Goal: Task Accomplishment & Management: Complete application form

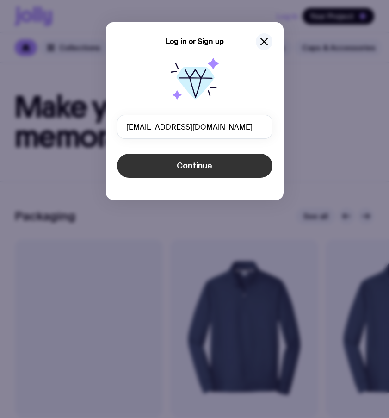
type input "[EMAIL_ADDRESS][DOMAIN_NAME]"
click at [178, 171] on button "Continue" at bounding box center [195, 166] width 156 height 24
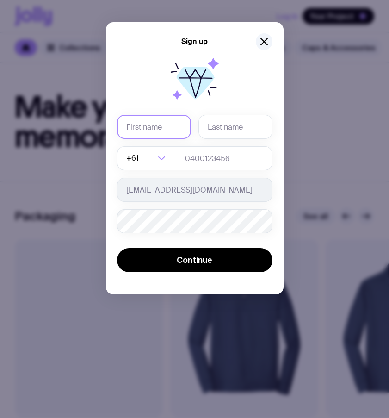
click at [151, 127] on input "text" at bounding box center [154, 127] width 74 height 24
type input "st1"
click at [244, 131] on input "text" at bounding box center [236, 127] width 74 height 24
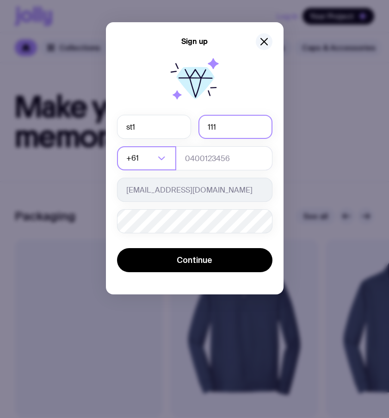
type input "111"
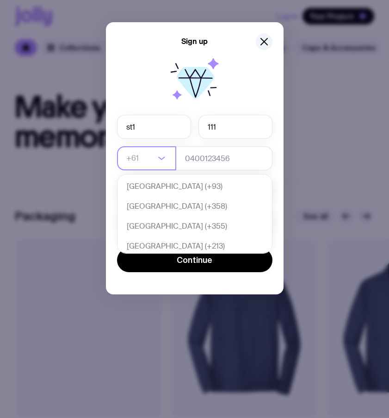
click at [163, 159] on icon "Search for option" at bounding box center [161, 158] width 11 height 11
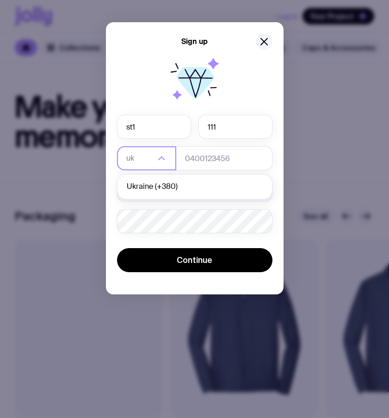
click at [171, 190] on li "Ukraine (+380)" at bounding box center [195, 187] width 155 height 20
type input "uk"
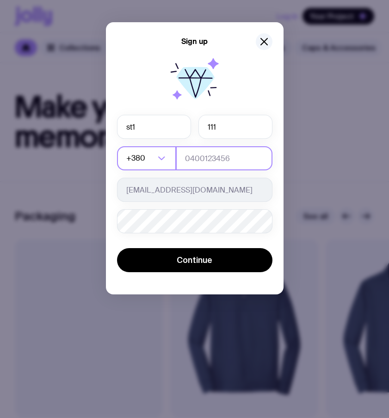
click at [209, 158] on input "tel" at bounding box center [224, 158] width 97 height 24
type input "664130449"
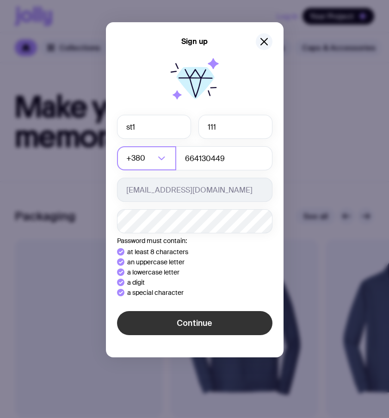
click at [150, 319] on div "Sign up st1 111 +380 Loading... 664130449 [EMAIL_ADDRESS][DOMAIN_NAME] Password…" at bounding box center [195, 189] width 178 height 335
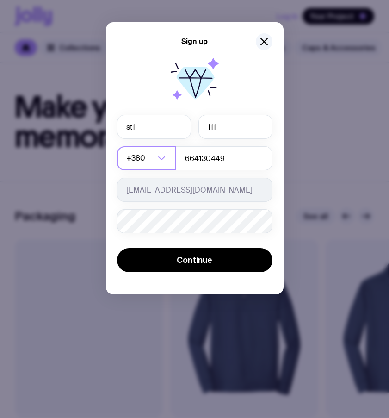
click at [201, 275] on div "Sign up st1 111 +380 Loading... 664130449 [EMAIL_ADDRESS][DOMAIN_NAME] Password…" at bounding box center [195, 158] width 178 height 272
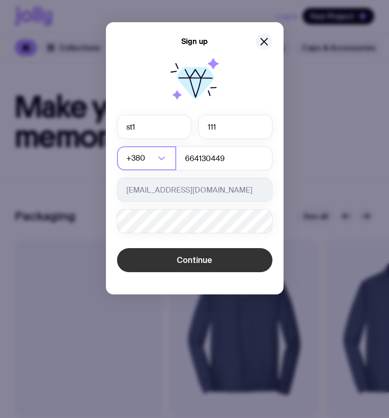
click at [206, 259] on span "Continue" at bounding box center [195, 260] width 36 height 11
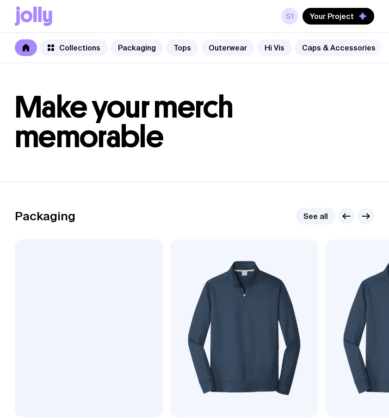
click at [289, 14] on link "s1" at bounding box center [289, 16] width 17 height 17
click at [359, 17] on icon "button" at bounding box center [363, 16] width 8 height 8
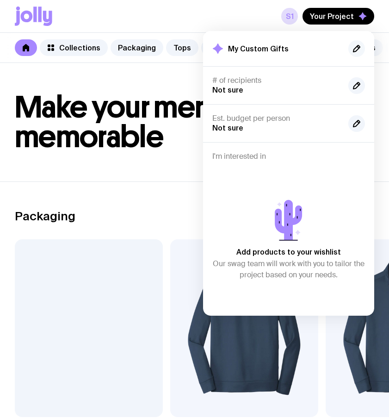
click at [354, 48] on icon "button" at bounding box center [356, 48] width 11 height 11
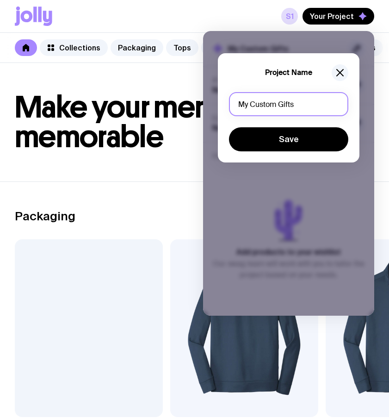
drag, startPoint x: 311, startPoint y: 106, endPoint x: 110, endPoint y: 93, distance: 201.8
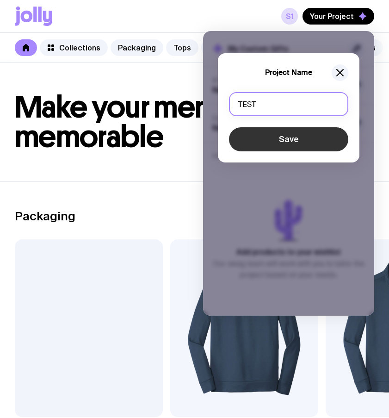
type input "TEST"
click at [292, 136] on button "Save" at bounding box center [288, 139] width 119 height 24
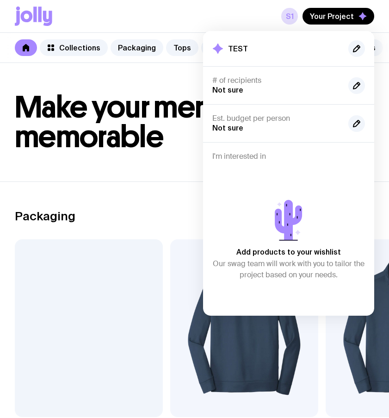
click at [159, 177] on header "Make your merch memorable" at bounding box center [194, 122] width 389 height 119
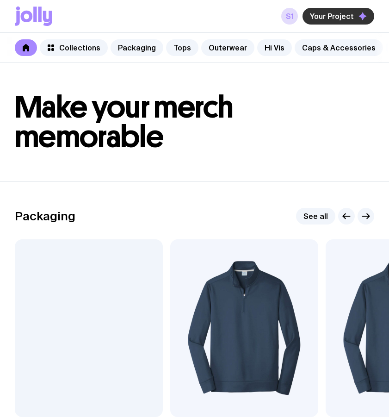
click at [343, 17] on span "Your Project" at bounding box center [332, 16] width 44 height 9
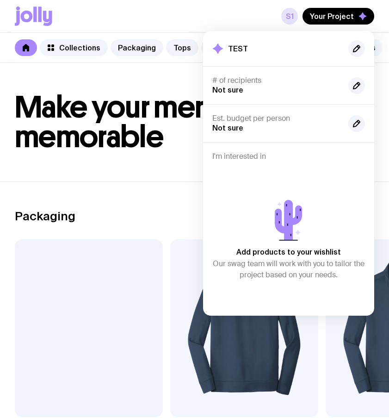
click at [291, 17] on link "s1" at bounding box center [289, 16] width 17 height 17
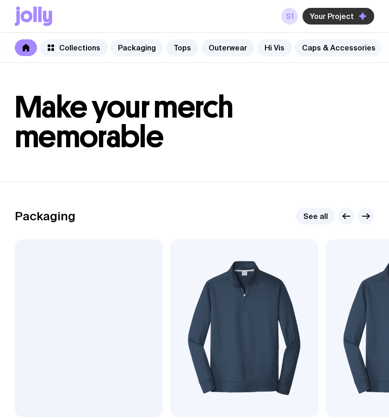
click at [342, 20] on span "Your Project" at bounding box center [332, 16] width 44 height 9
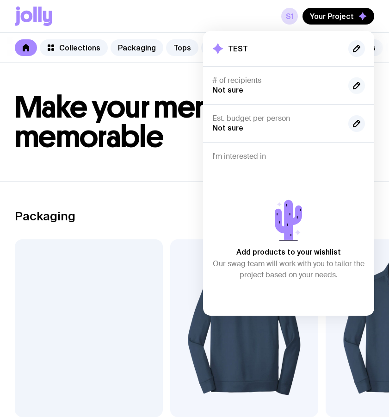
click at [356, 86] on icon "button" at bounding box center [356, 85] width 11 height 11
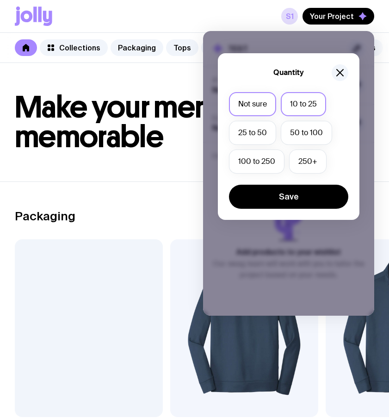
click at [309, 101] on label "10 to 25" at bounding box center [303, 104] width 45 height 24
click at [0, 0] on input "10 to 25" at bounding box center [0, 0] width 0 height 0
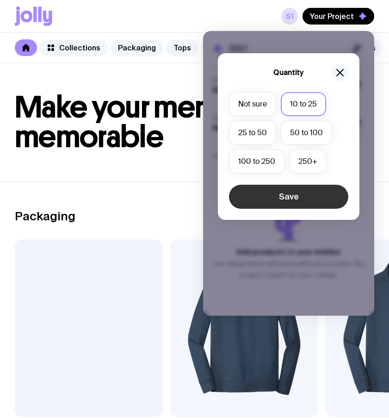
click at [297, 191] on button "Save" at bounding box center [288, 197] width 119 height 24
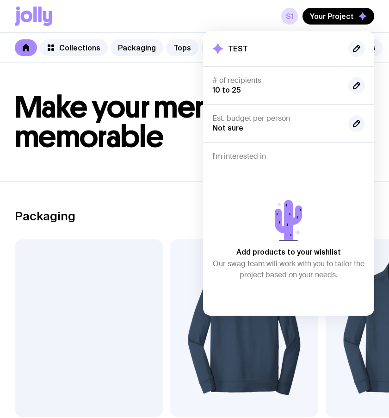
click at [153, 194] on section "Packaging See all Add to wishlist View Holographic Stickers From $3 Add to wish…" at bounding box center [194, 332] width 389 height 302
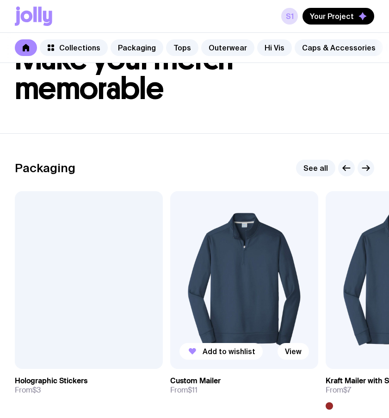
scroll to position [52, 0]
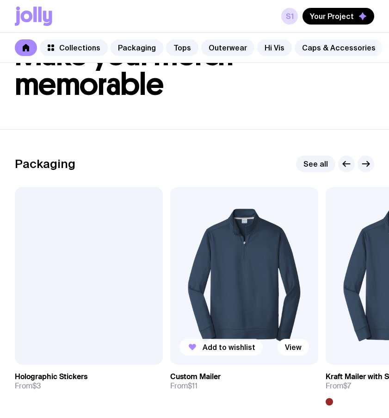
click at [227, 352] on span "Add to wishlist" at bounding box center [229, 347] width 53 height 9
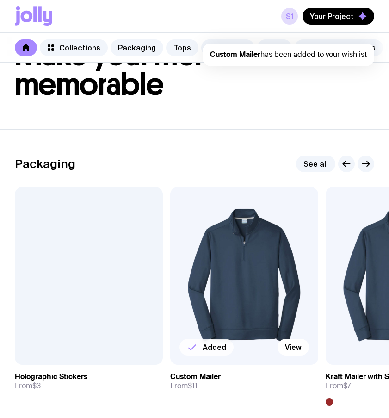
scroll to position [0, 0]
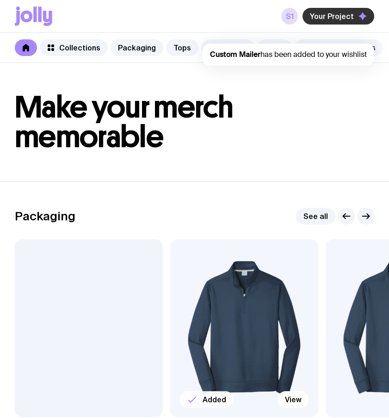
click at [349, 19] on span "Your Project" at bounding box center [332, 16] width 44 height 9
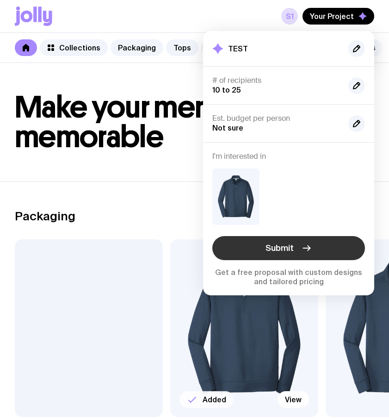
click at [312, 245] on button "Submit" at bounding box center [288, 248] width 153 height 24
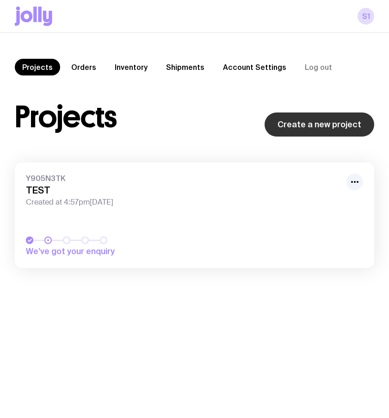
click at [332, 128] on link "Create a new project" at bounding box center [320, 124] width 110 height 24
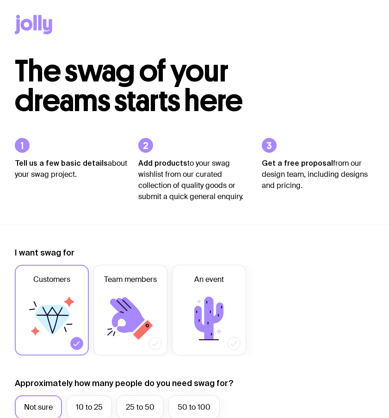
click at [38, 15] on icon at bounding box center [39, 22] width 3 height 15
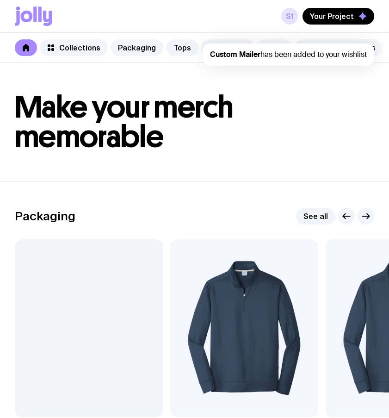
click at [295, 13] on link "s1" at bounding box center [289, 16] width 17 height 17
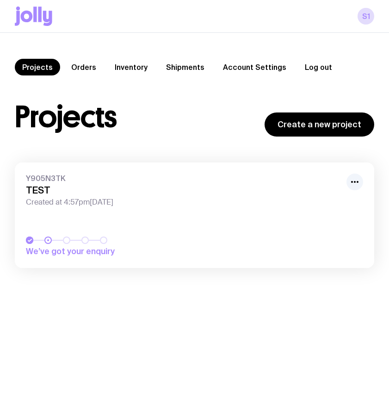
click at [306, 64] on button "Log out" at bounding box center [319, 67] width 42 height 17
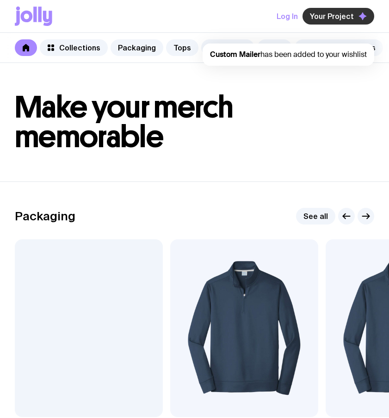
click at [334, 22] on button "Your Project" at bounding box center [339, 16] width 72 height 17
